Goal: Task Accomplishment & Management: Use online tool/utility

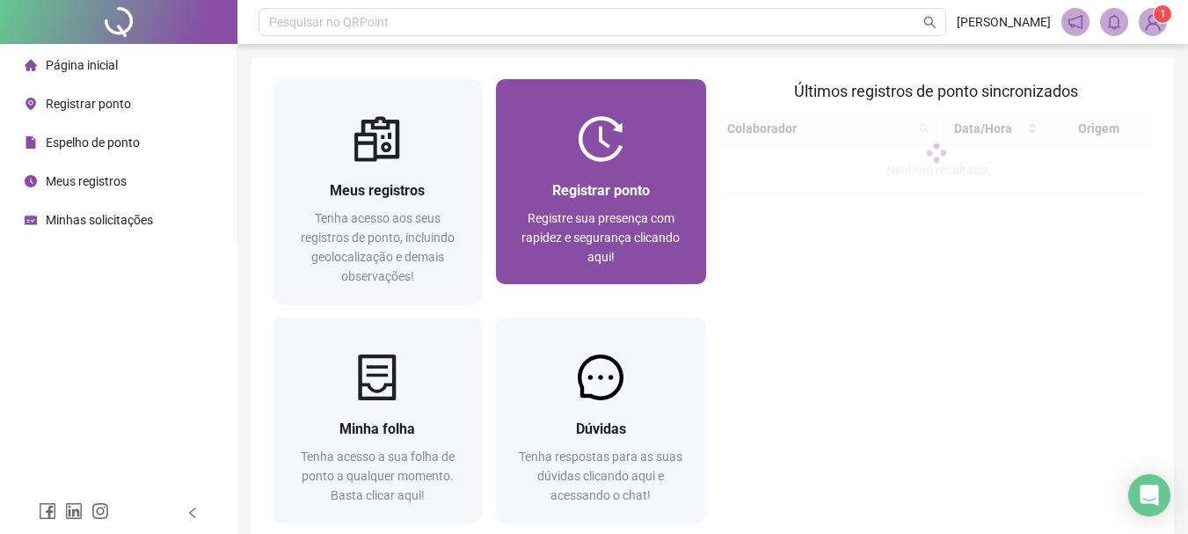
click at [607, 170] on div "Registrar ponto Registre sua presença com rapidez e segurança clicando aqui!" at bounding box center [600, 223] width 209 height 122
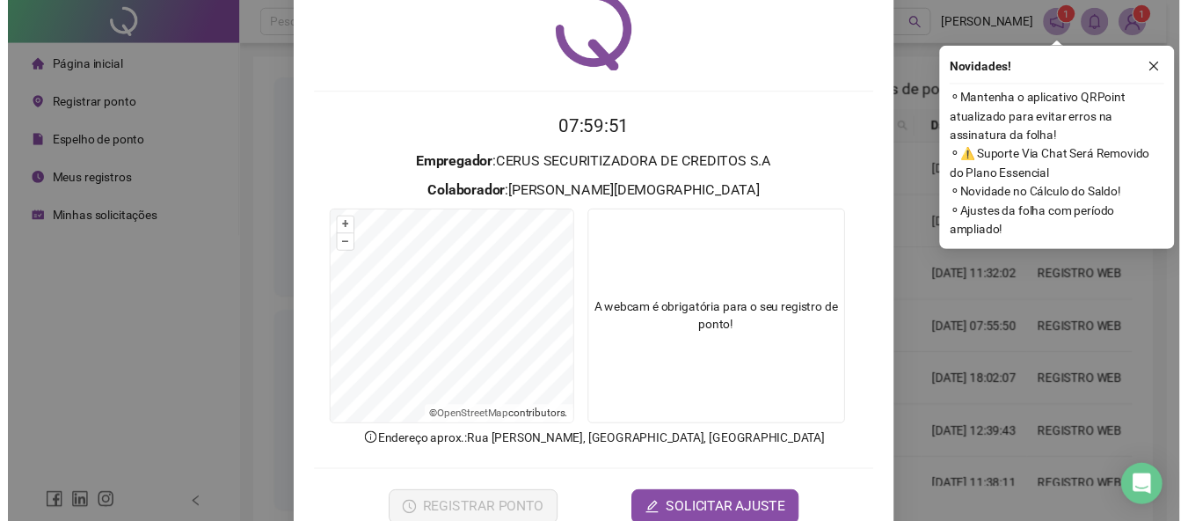
scroll to position [114, 0]
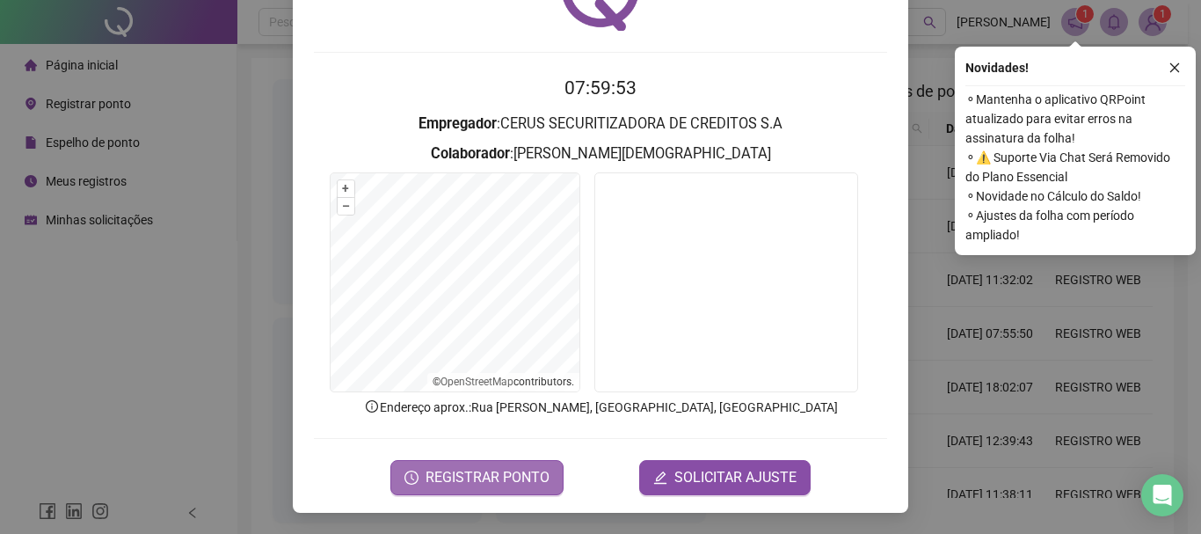
click at [518, 472] on span "REGISTRAR PONTO" at bounding box center [488, 477] width 124 height 21
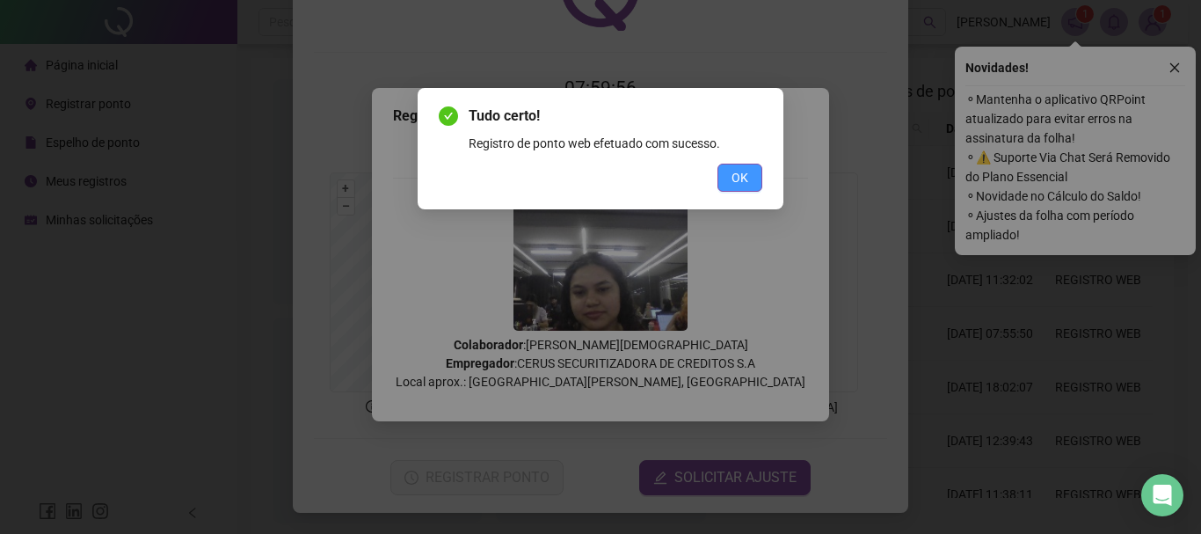
click at [748, 171] on span "OK" at bounding box center [740, 177] width 17 height 19
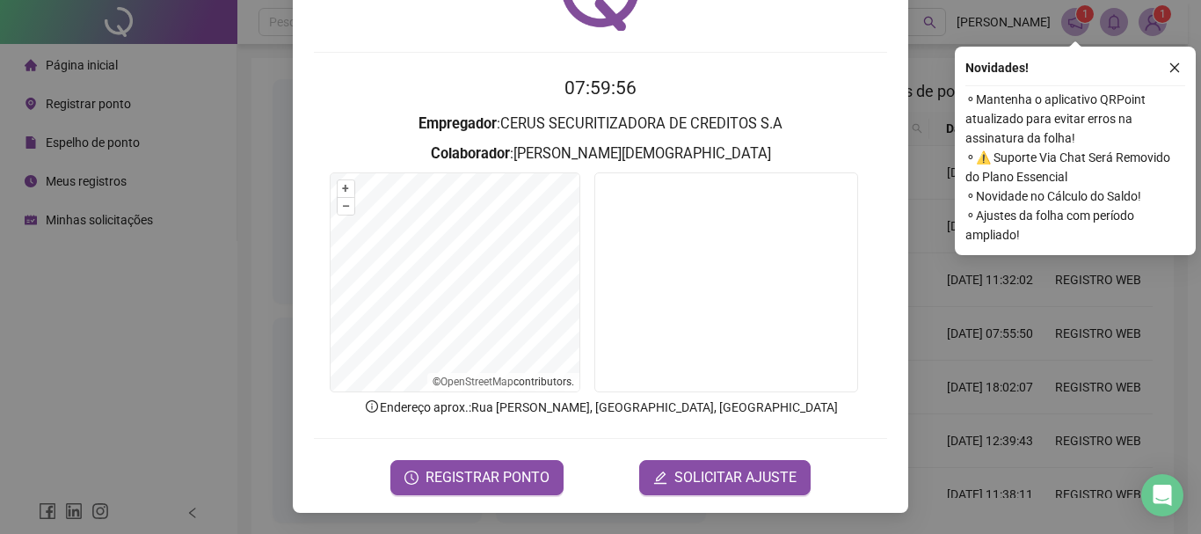
click at [278, 153] on div "Registro de ponto web 07:59:56 Empregador : CERUS SECURITIZADORA DE CREDITOS S.…" at bounding box center [600, 267] width 1201 height 534
